Goal: Task Accomplishment & Management: Use online tool/utility

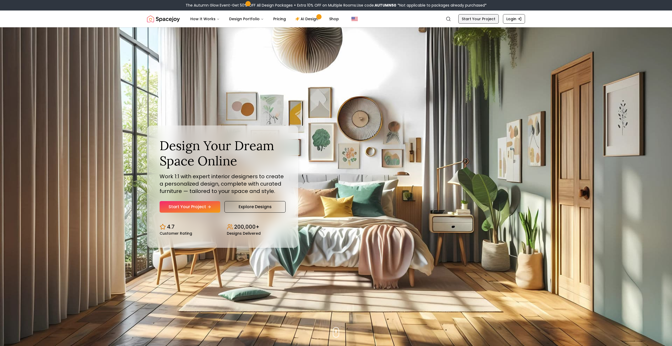
click at [491, 18] on link "Start Your Project" at bounding box center [478, 18] width 40 height 9
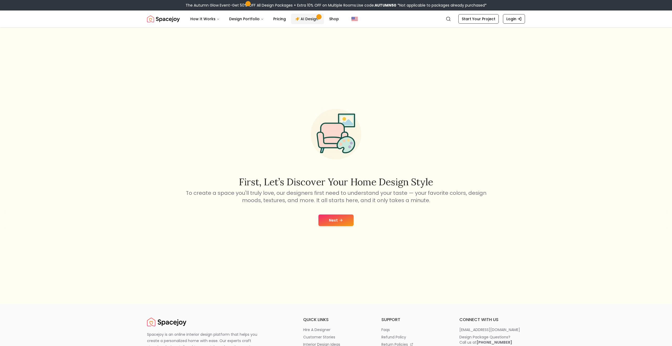
click at [306, 18] on link "AI Design" at bounding box center [307, 19] width 33 height 11
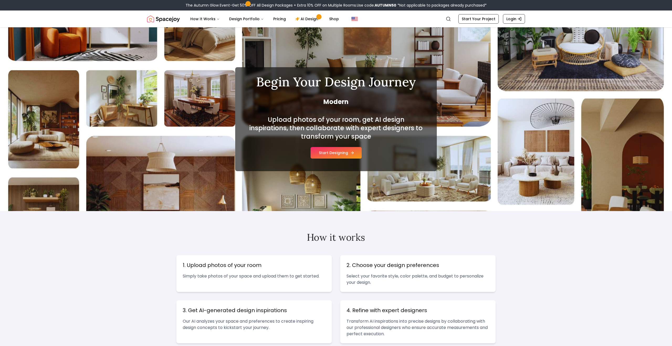
click at [331, 153] on button "Start Designing" at bounding box center [336, 153] width 51 height 12
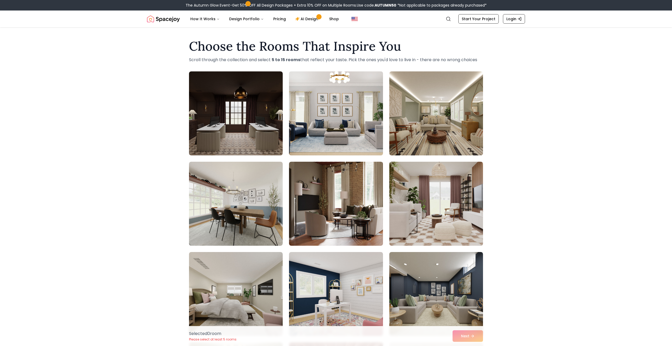
click at [358, 120] on img at bounding box center [336, 113] width 98 height 88
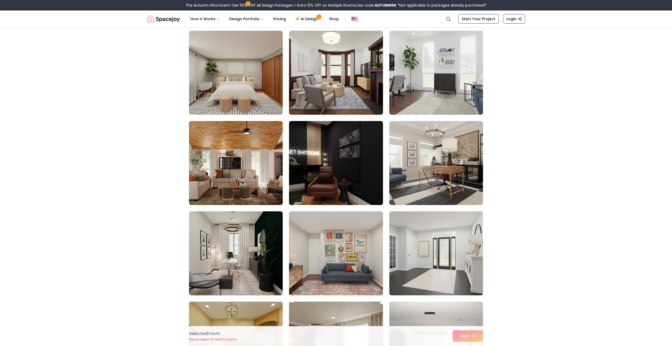
scroll to position [491, 0]
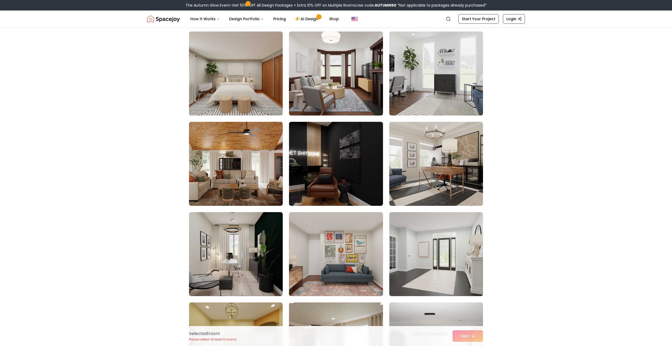
click at [329, 91] on img at bounding box center [336, 73] width 98 height 88
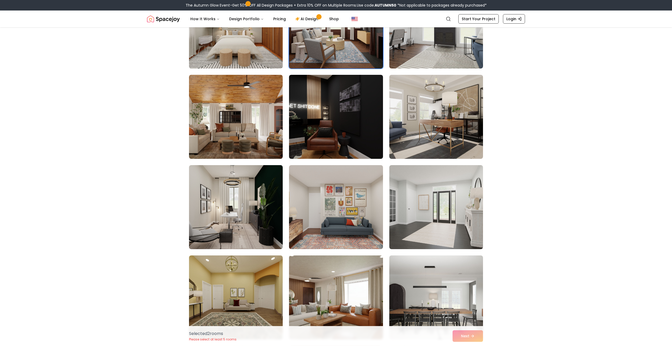
scroll to position [545, 0]
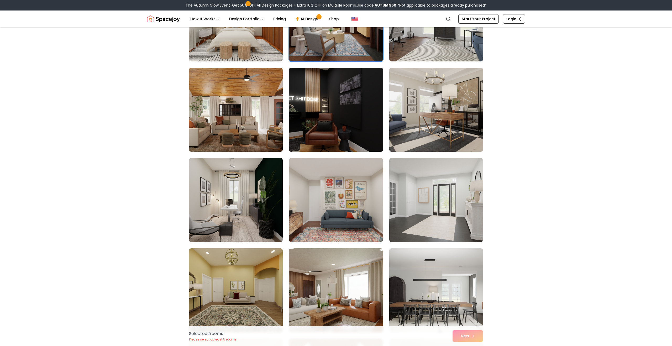
click at [364, 120] on img at bounding box center [336, 110] width 98 height 88
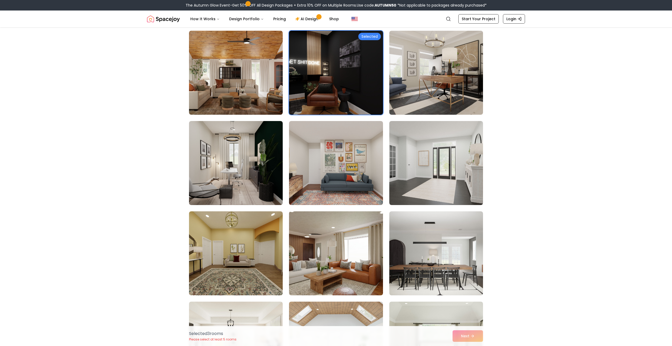
scroll to position [584, 0]
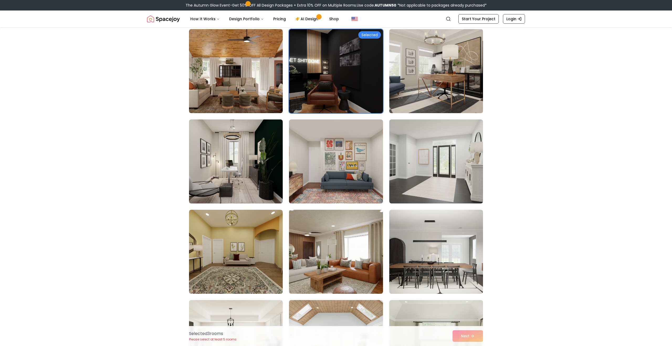
click at [458, 87] on img at bounding box center [436, 71] width 98 height 88
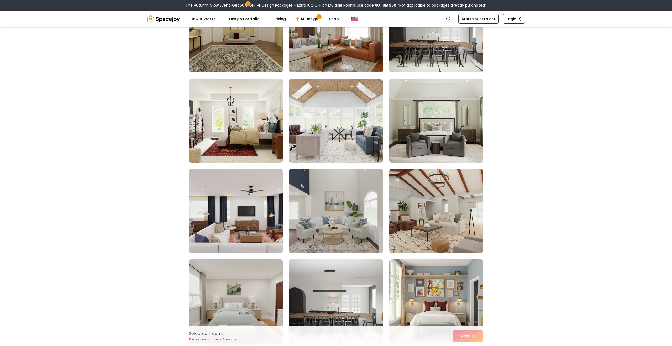
scroll to position [808, 0]
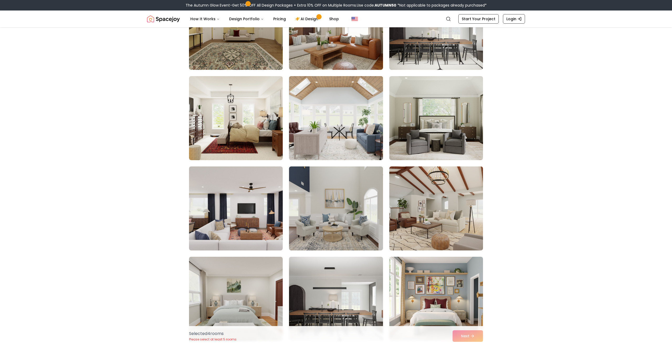
click at [315, 127] on img at bounding box center [336, 118] width 98 height 88
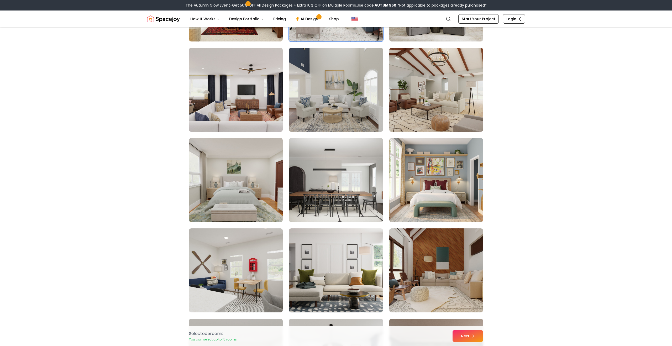
scroll to position [972, 0]
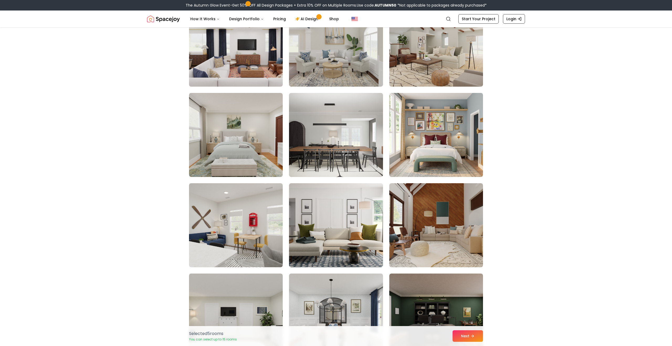
click at [269, 51] on img at bounding box center [236, 45] width 98 height 88
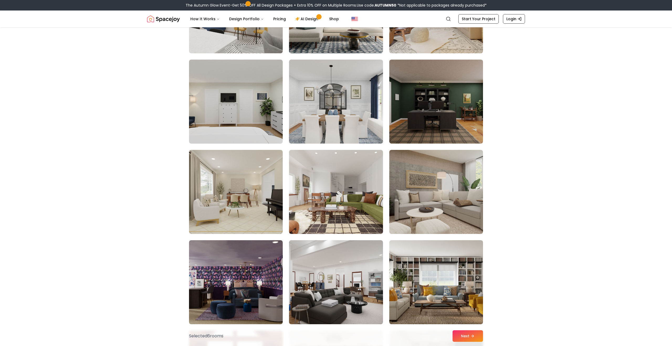
scroll to position [1186, 0]
click at [454, 113] on img at bounding box center [436, 101] width 98 height 88
click at [471, 111] on img at bounding box center [436, 101] width 98 height 88
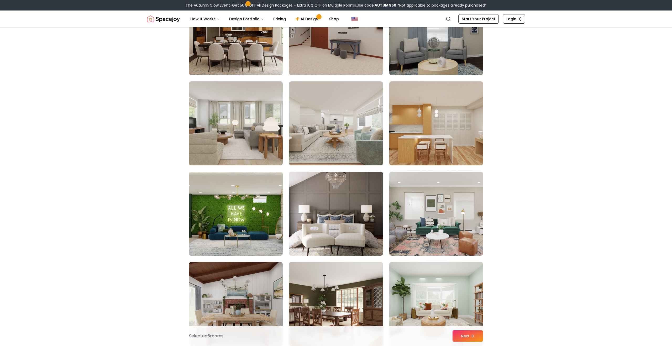
scroll to position [1714, 0]
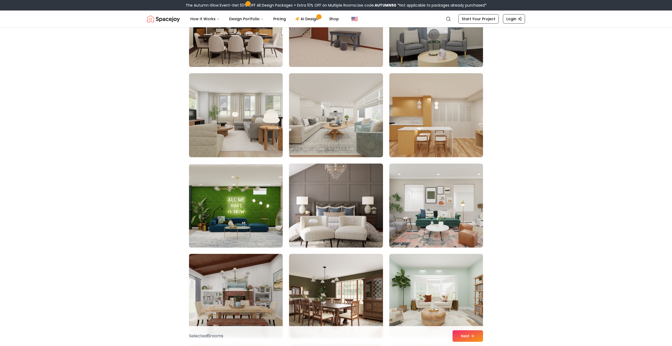
click at [355, 178] on img at bounding box center [336, 205] width 98 height 88
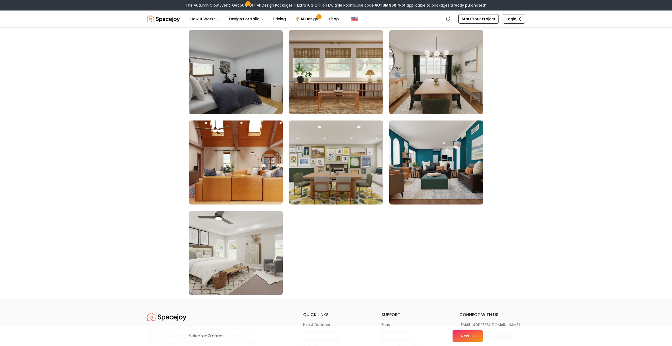
scroll to position [2867, 0]
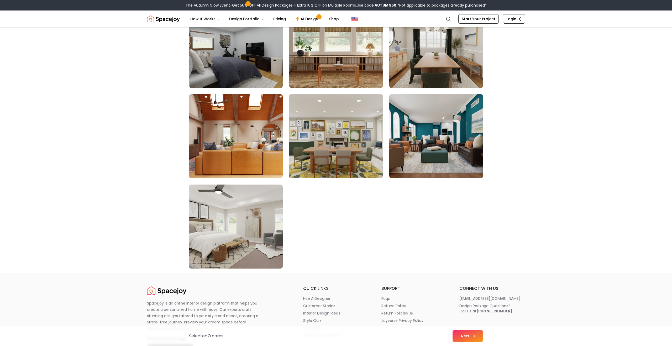
click at [462, 336] on button "Next" at bounding box center [468, 336] width 30 height 12
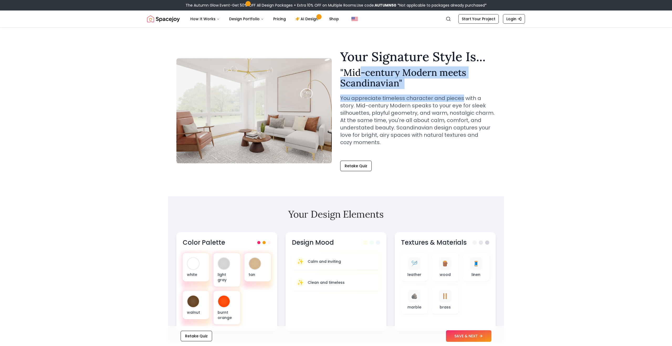
drag, startPoint x: 404, startPoint y: 71, endPoint x: 461, endPoint y: 98, distance: 62.7
click at [461, 98] on div "Your Signature Style Is... " Mid-century Modern meets Scandinavian " You apprec…" at bounding box center [417, 102] width 155 height 104
click at [461, 98] on p "You appreciate timeless character and pieces with a story. Mid-century Modern s…" at bounding box center [417, 120] width 155 height 51
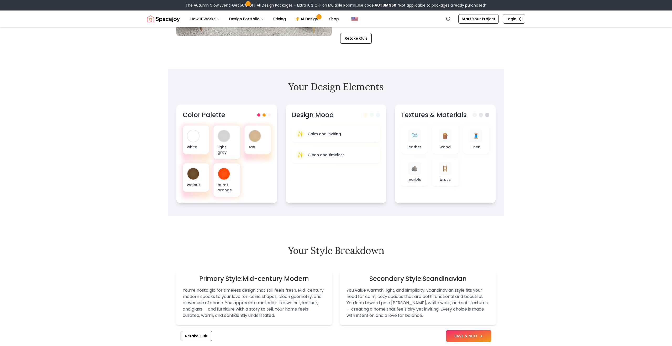
scroll to position [146, 0]
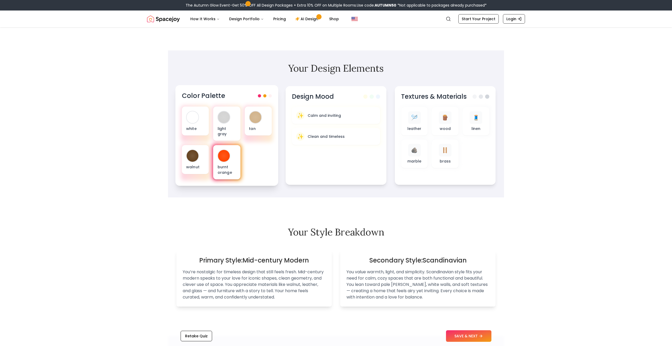
click at [226, 150] on div at bounding box center [224, 156] width 12 height 12
click at [267, 96] on div at bounding box center [265, 95] width 14 height 3
click at [264, 96] on span at bounding box center [264, 95] width 3 height 3
click at [274, 96] on div "Color Palette white light gray tan walnut burnt orange" at bounding box center [226, 135] width 103 height 101
click at [254, 132] on div "tan" at bounding box center [258, 121] width 27 height 29
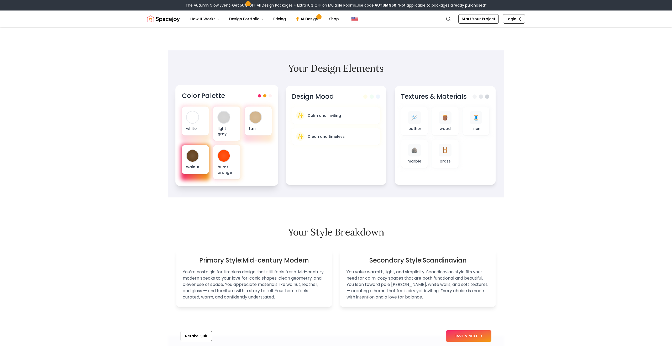
click at [202, 154] on div "walnut" at bounding box center [195, 159] width 27 height 29
click at [228, 154] on div at bounding box center [224, 156] width 12 height 12
click at [223, 129] on p "light gray" at bounding box center [227, 131] width 19 height 11
click at [203, 127] on p "white" at bounding box center [195, 128] width 19 height 5
click at [264, 134] on div "tan" at bounding box center [258, 121] width 27 height 29
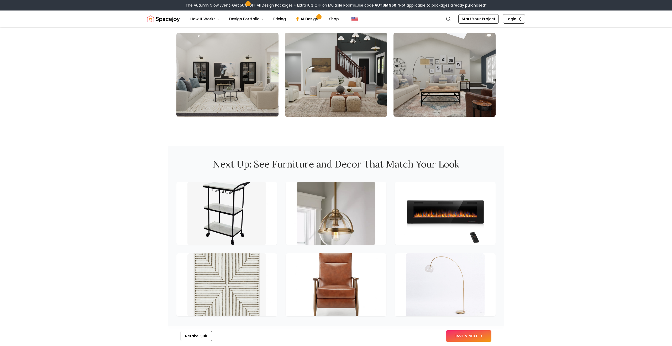
scroll to position [636, 0]
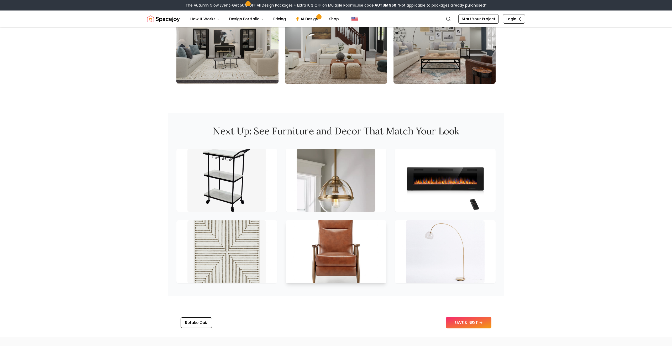
click at [334, 246] on img at bounding box center [336, 252] width 83 height 66
click at [476, 319] on button "SAVE & NEXT" at bounding box center [468, 323] width 45 height 12
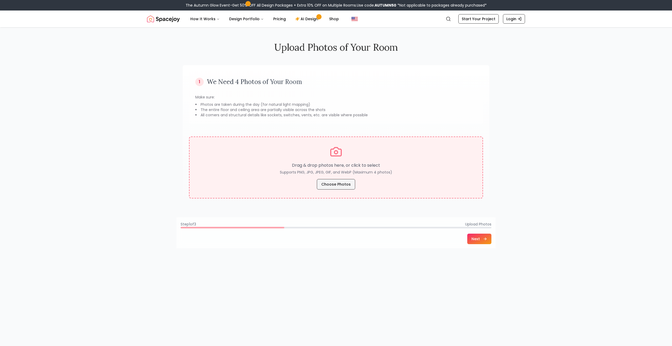
click at [327, 181] on button "Choose Photos" at bounding box center [336, 184] width 38 height 11
